Goal: Transaction & Acquisition: Purchase product/service

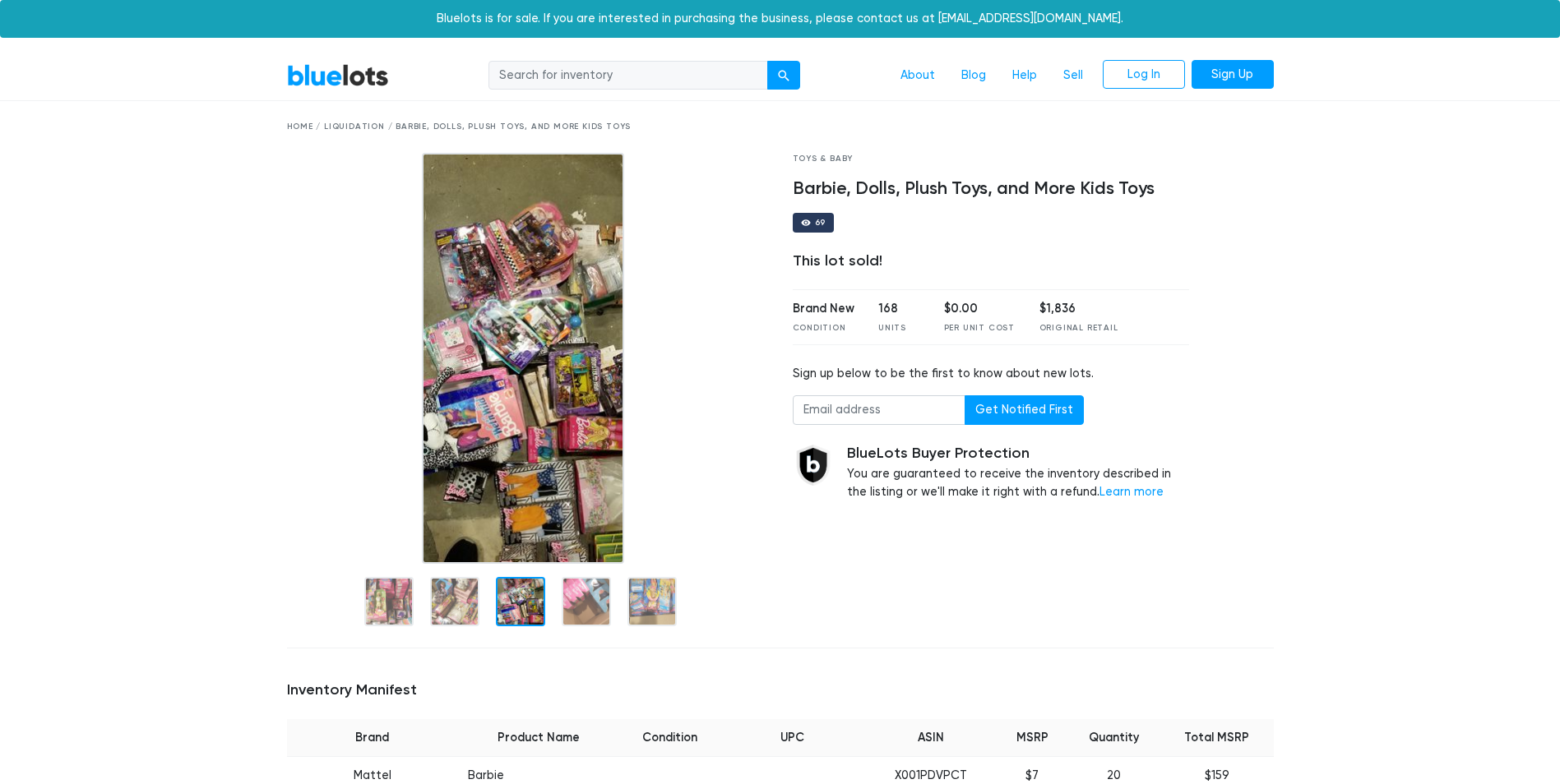
click at [329, 72] on link "BlueLots" at bounding box center [338, 75] width 102 height 24
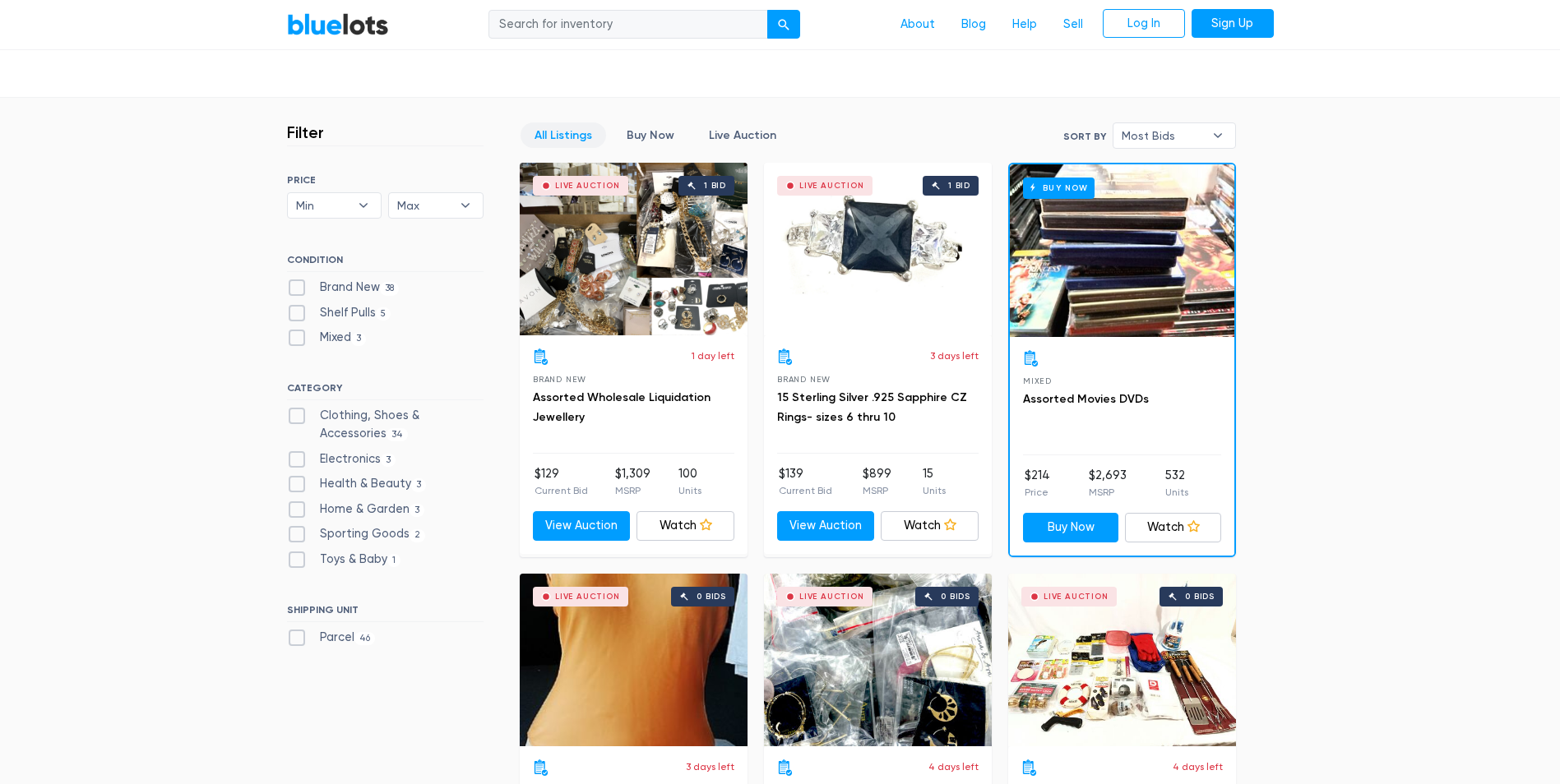
scroll to position [493, 0]
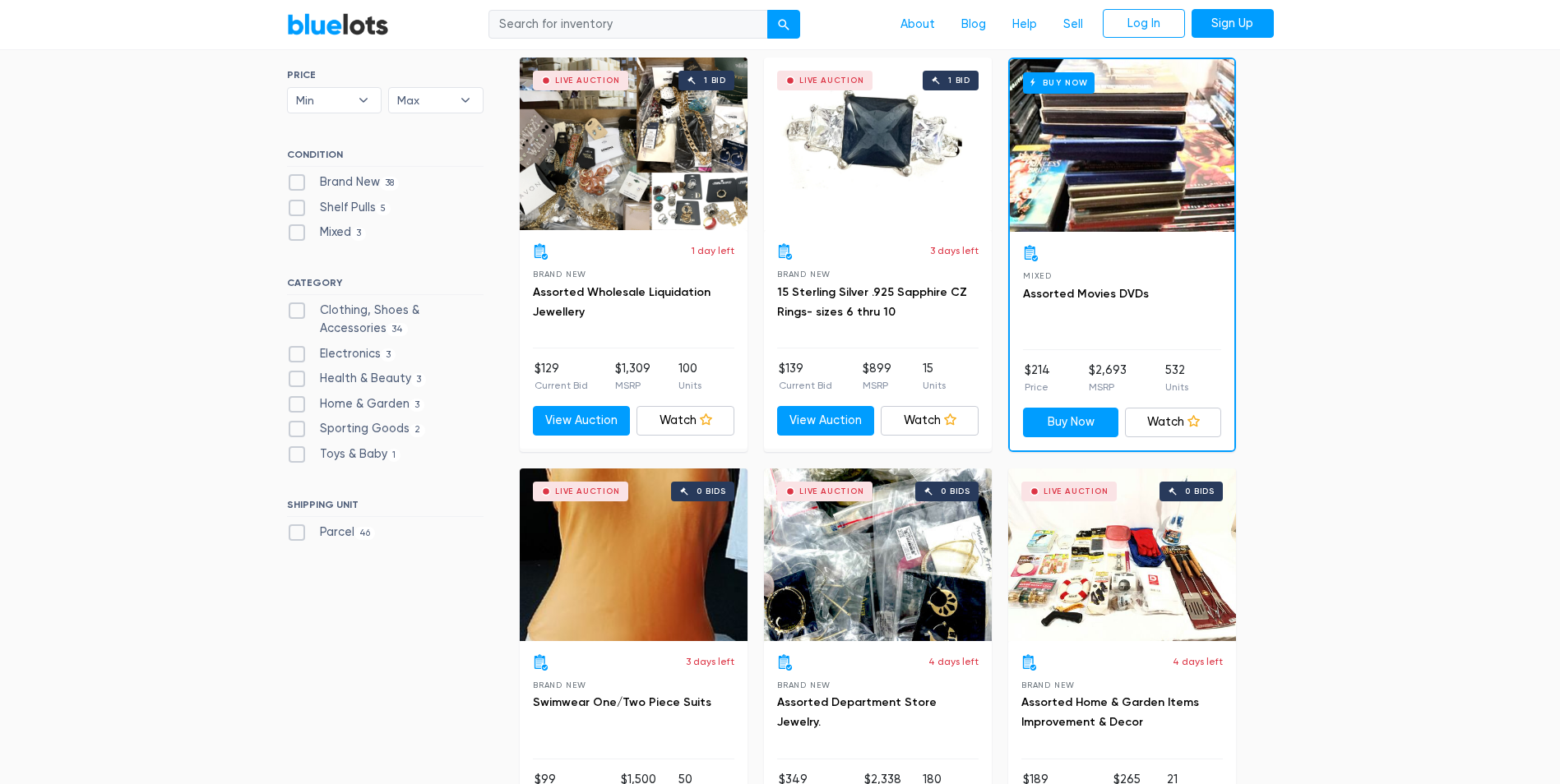
click at [318, 176] on label "Brand New 38" at bounding box center [343, 182] width 112 height 18
click at [298, 176] on New"] "Brand New 38" at bounding box center [292, 179] width 10 height 10
checkbox New"] "true"
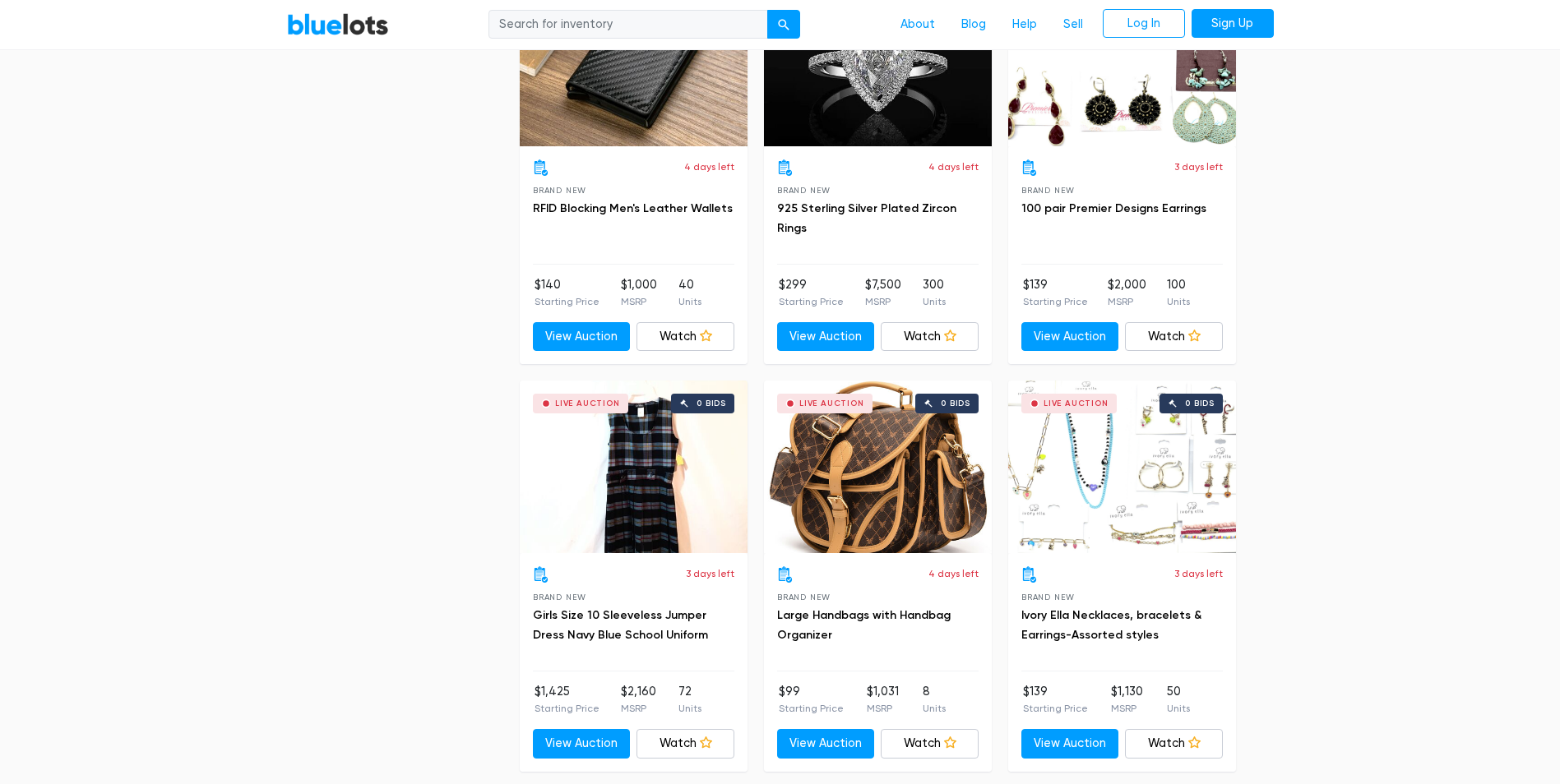
scroll to position [2219, 0]
